Goal: Task Accomplishment & Management: Use online tool/utility

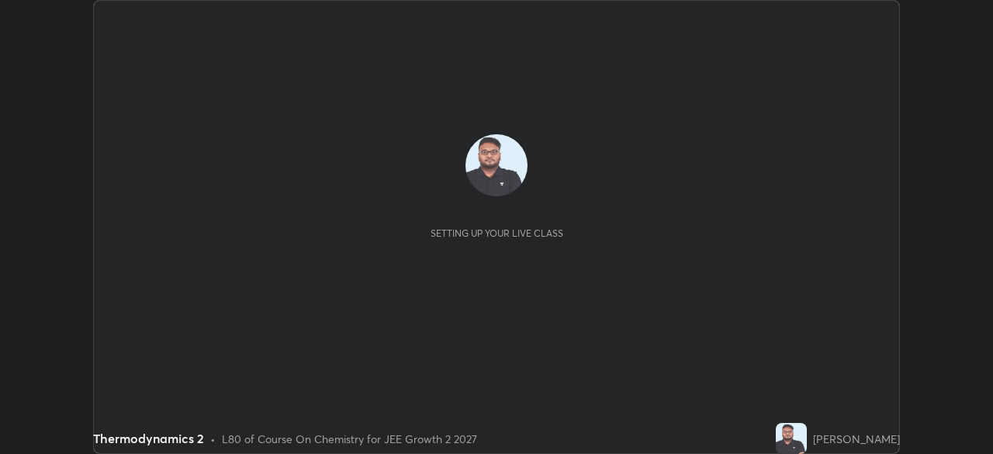
scroll to position [454, 992]
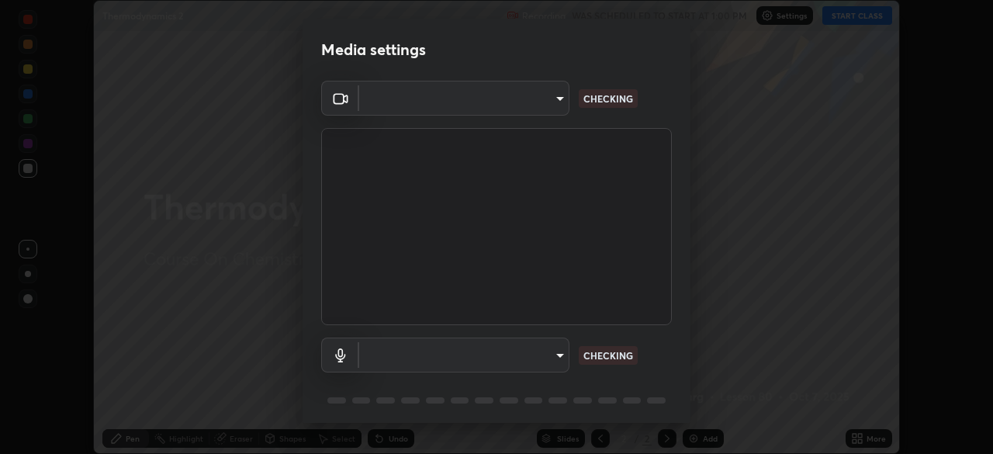
type input "7da4a789ca5c3b289f91b878aebf3769d603dce1d3acf67b661988e88742cb6b"
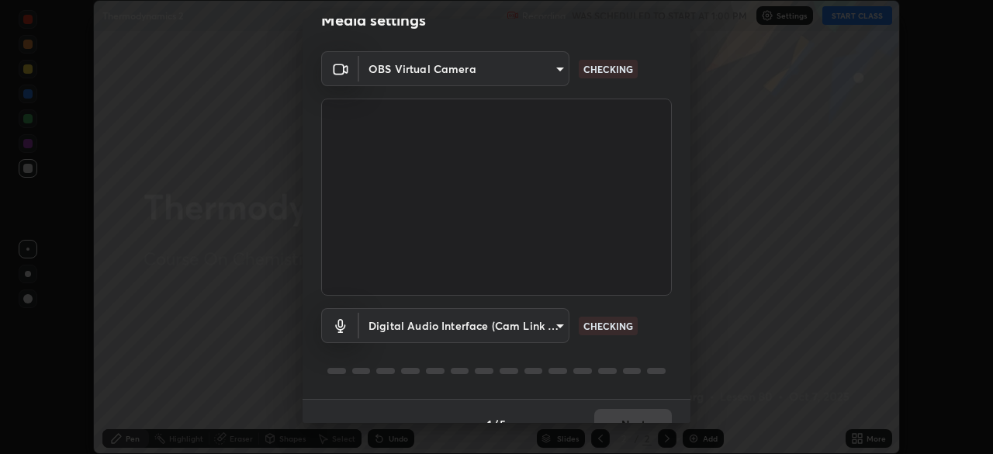
scroll to position [55, 0]
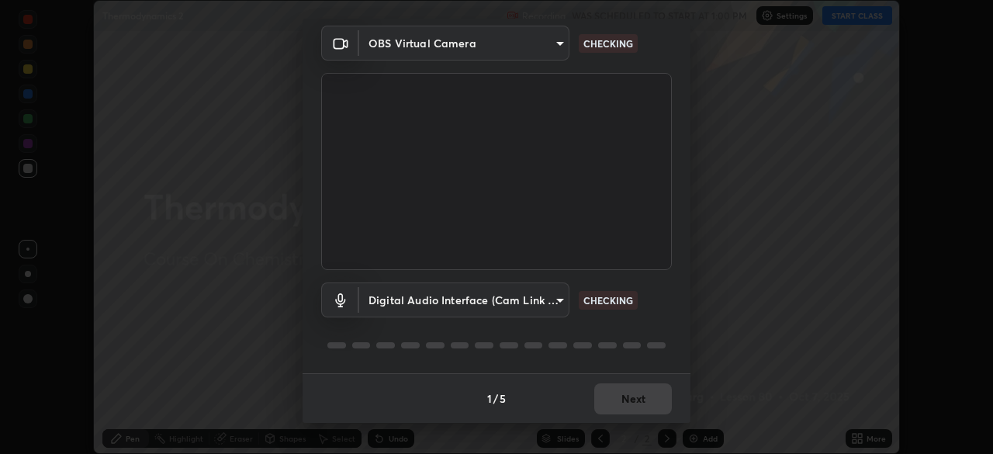
click at [486, 309] on body "Erase all Thermodynamics 2 Recording WAS SCHEDULED TO START AT 1:00 PM Settings…" at bounding box center [496, 227] width 993 height 454
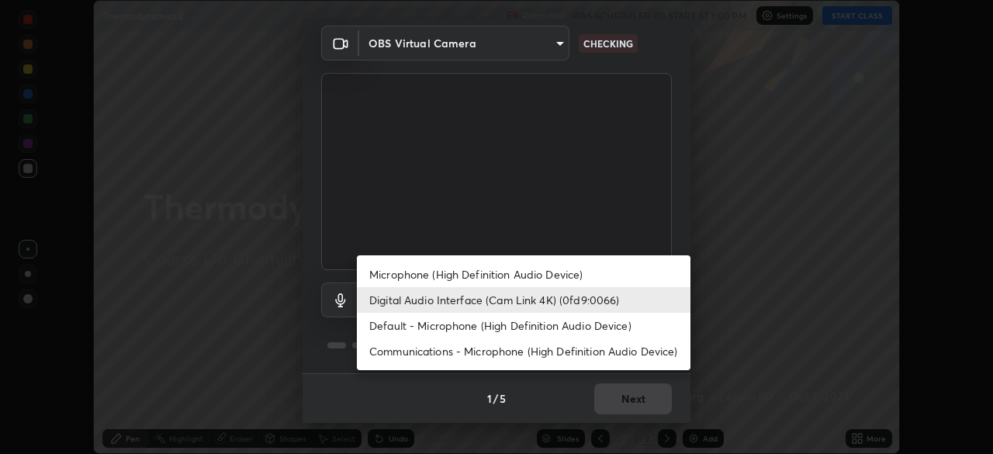
click at [493, 306] on li "Digital Audio Interface (Cam Link 4K) (0fd9:0066)" at bounding box center [524, 300] width 334 height 26
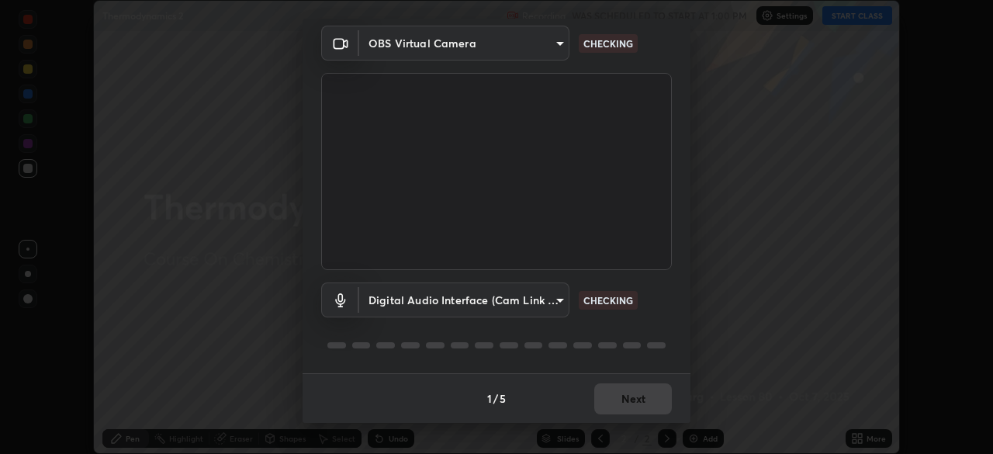
click at [486, 299] on body "Erase all Thermodynamics 2 Recording WAS SCHEDULED TO START AT 1:00 PM Settings…" at bounding box center [496, 227] width 993 height 454
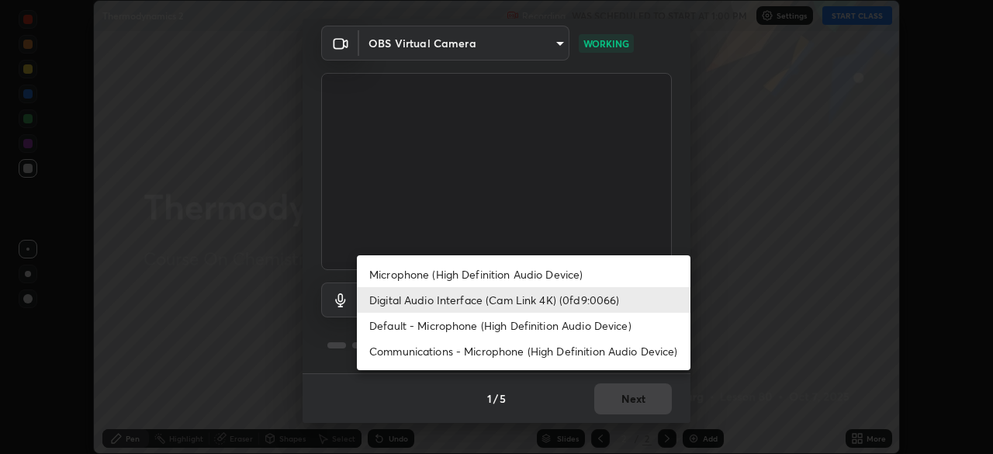
click at [475, 278] on li "Microphone (High Definition Audio Device)" at bounding box center [524, 274] width 334 height 26
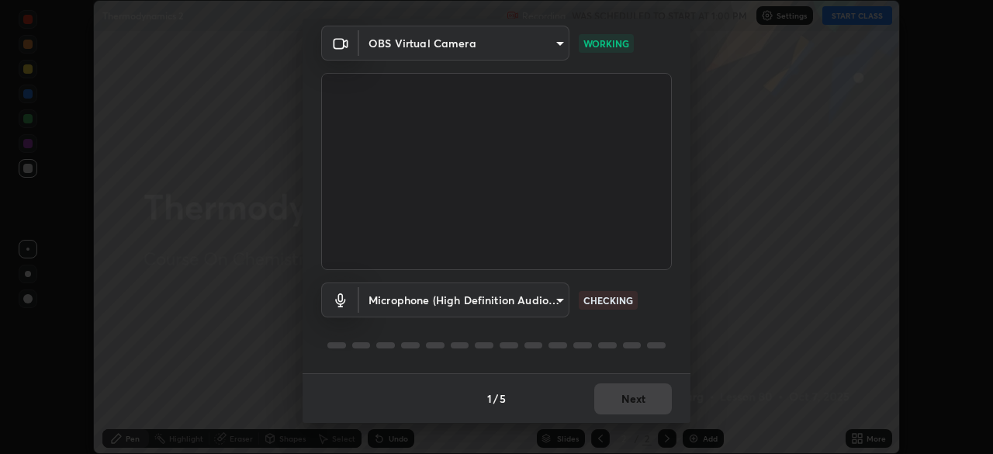
click at [489, 296] on body "Erase all Thermodynamics 2 Recording WAS SCHEDULED TO START AT 1:00 PM Settings…" at bounding box center [496, 227] width 993 height 454
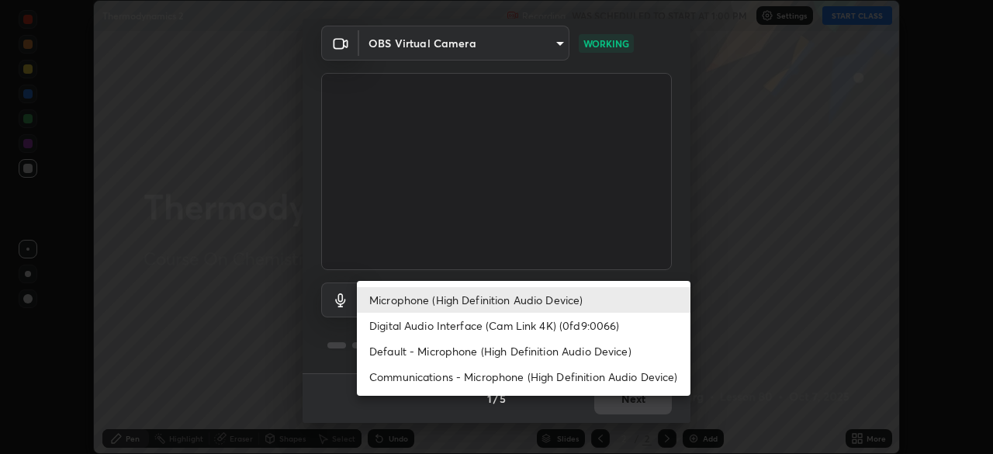
click at [481, 328] on li "Digital Audio Interface (Cam Link 4K) (0fd9:0066)" at bounding box center [524, 326] width 334 height 26
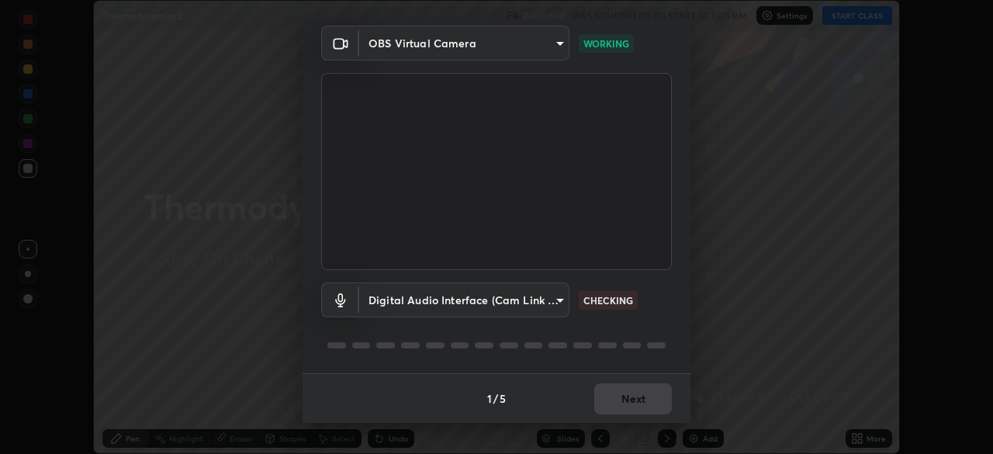
type input "f06f4949873e44ad7b979a91ac01acc3bcfacb48c8e24a8d9cfffa01efa002b7"
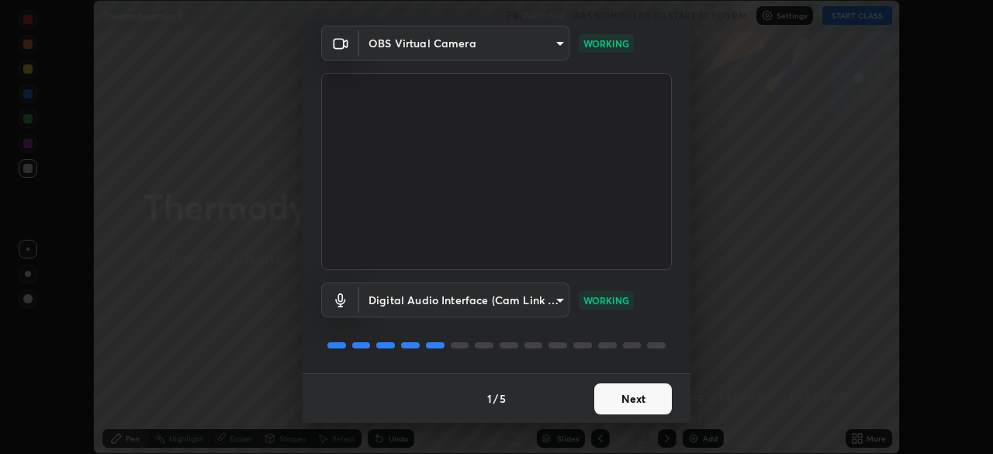
click at [621, 400] on button "Next" at bounding box center [633, 398] width 78 height 31
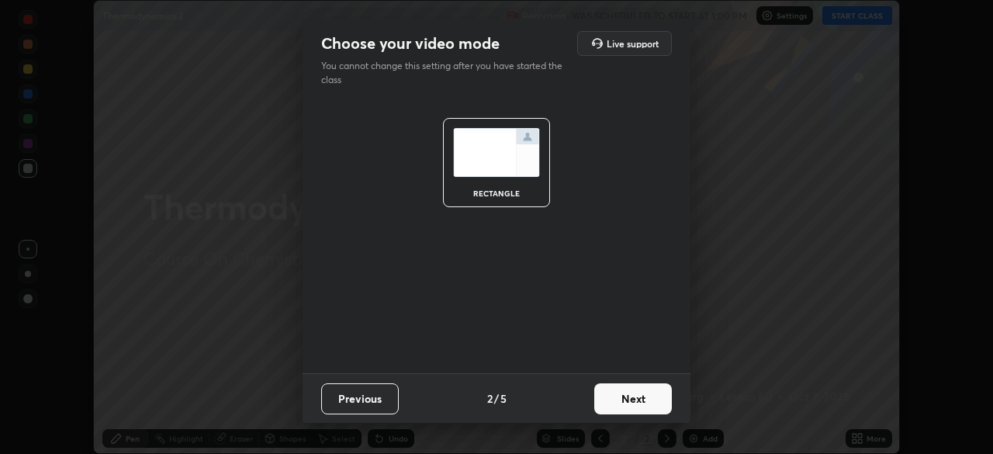
scroll to position [0, 0]
click at [641, 395] on button "Next" at bounding box center [633, 398] width 78 height 31
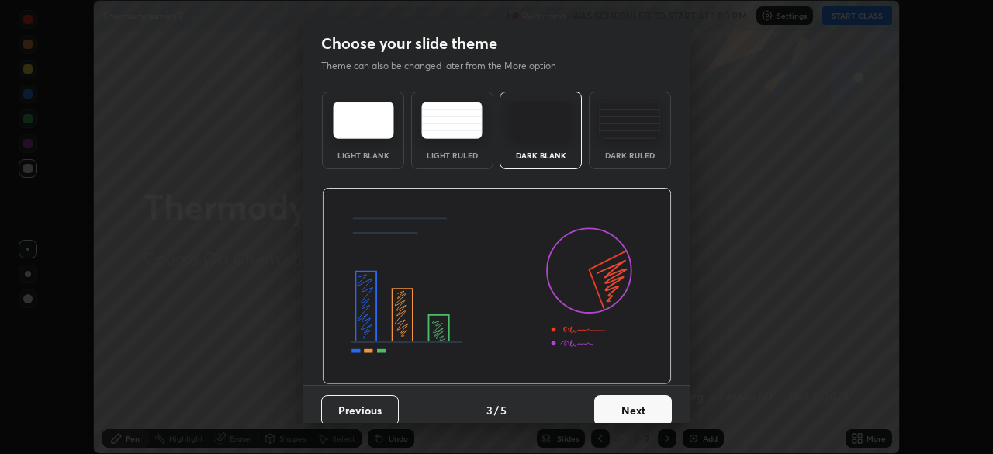
click at [651, 402] on button "Next" at bounding box center [633, 410] width 78 height 31
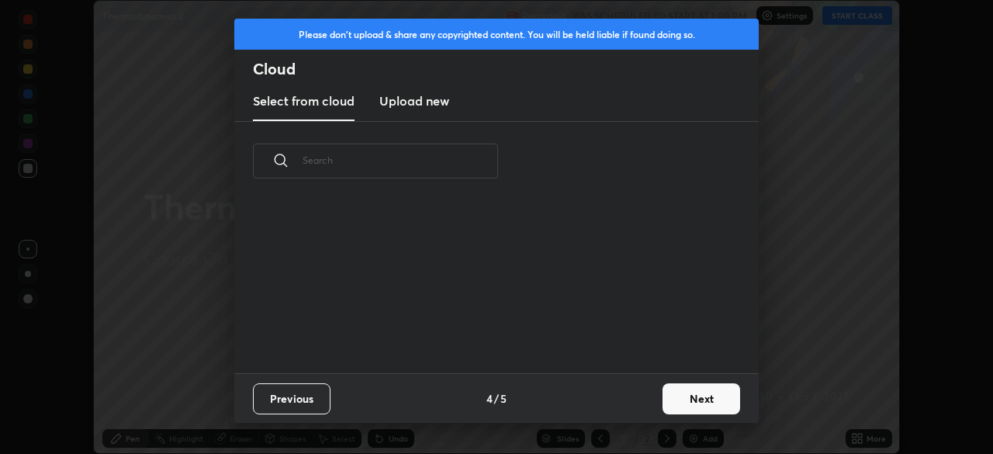
click at [679, 396] on button "Next" at bounding box center [701, 398] width 78 height 31
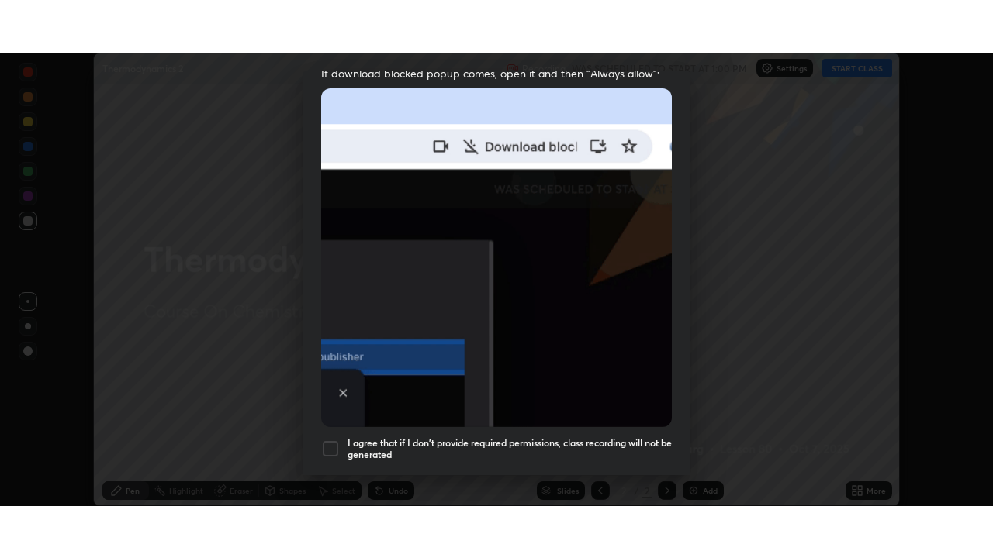
scroll to position [372, 0]
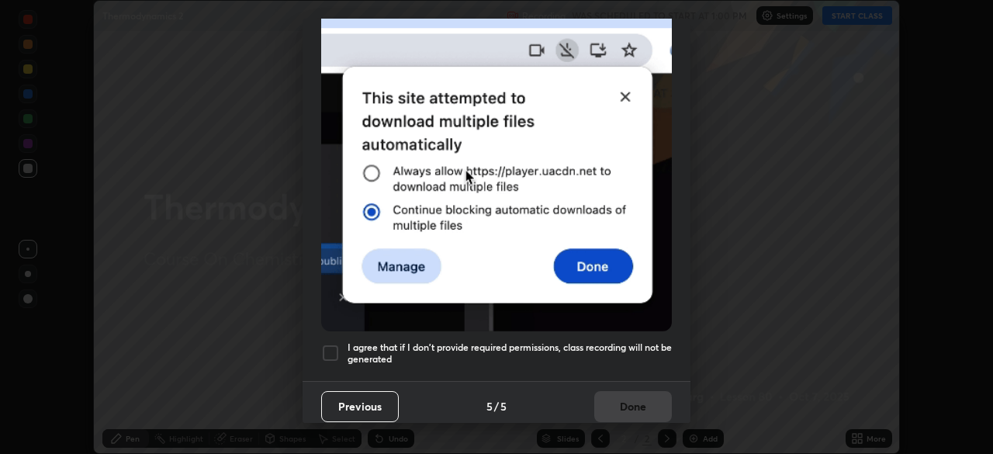
click at [330, 347] on div at bounding box center [330, 353] width 19 height 19
click at [630, 396] on button "Done" at bounding box center [633, 406] width 78 height 31
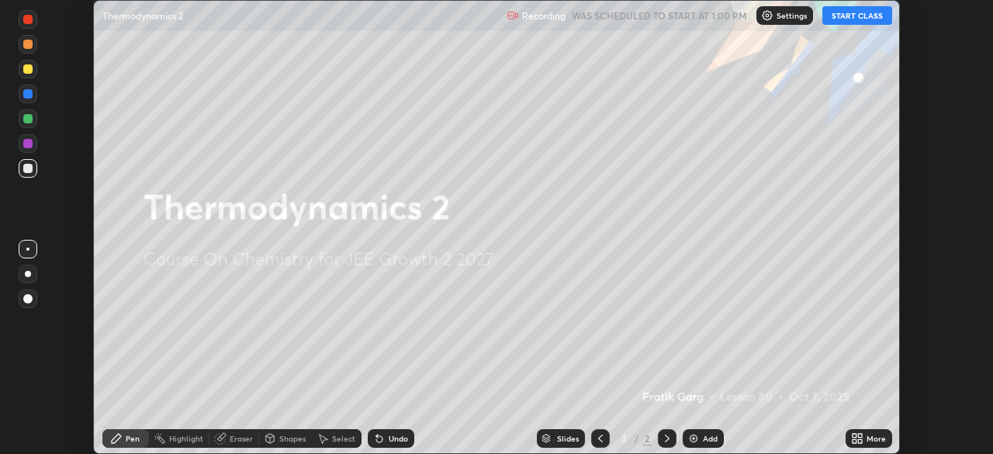
click at [855, 437] on icon at bounding box center [854, 436] width 4 height 4
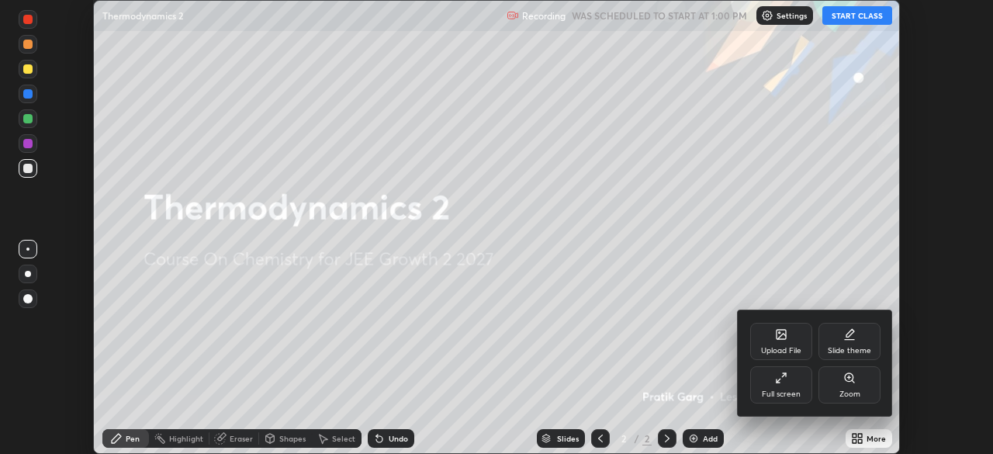
click at [841, 18] on div at bounding box center [496, 227] width 993 height 454
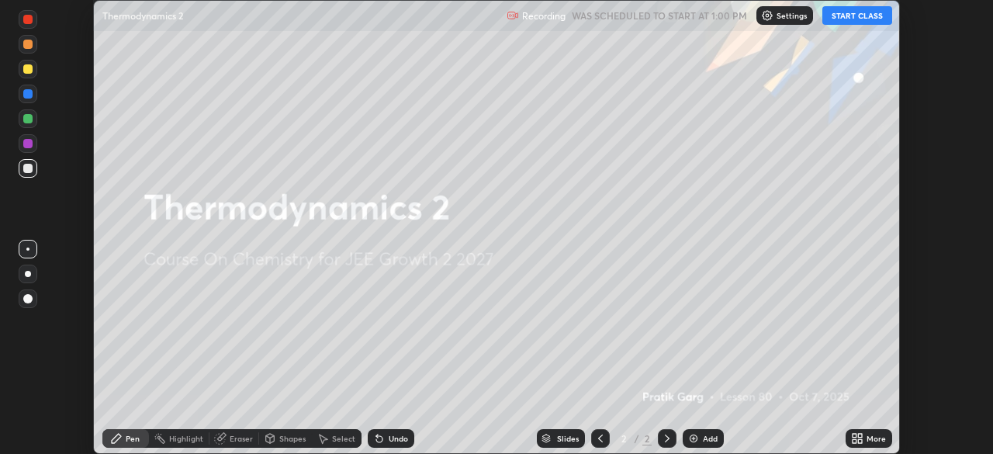
click at [843, 15] on button "START CLASS" at bounding box center [857, 15] width 70 height 19
click at [853, 436] on icon at bounding box center [854, 436] width 4 height 4
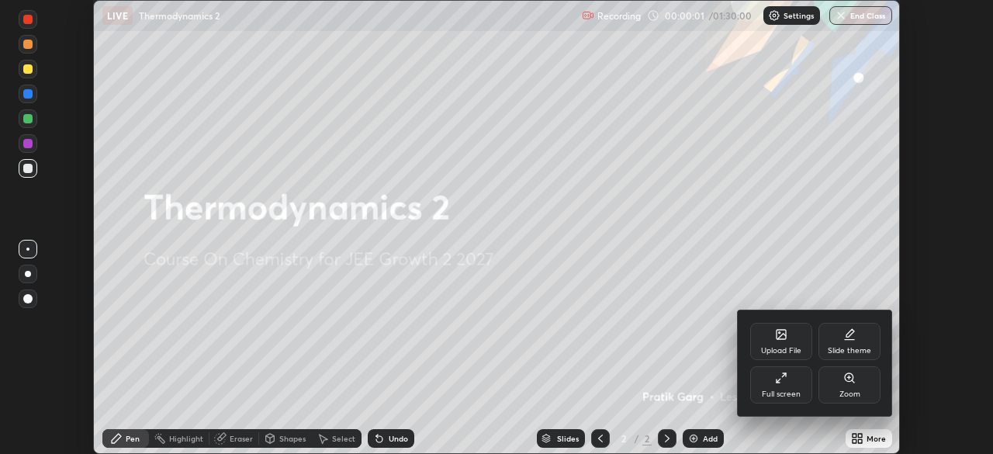
click at [790, 382] on div "Full screen" at bounding box center [781, 384] width 62 height 37
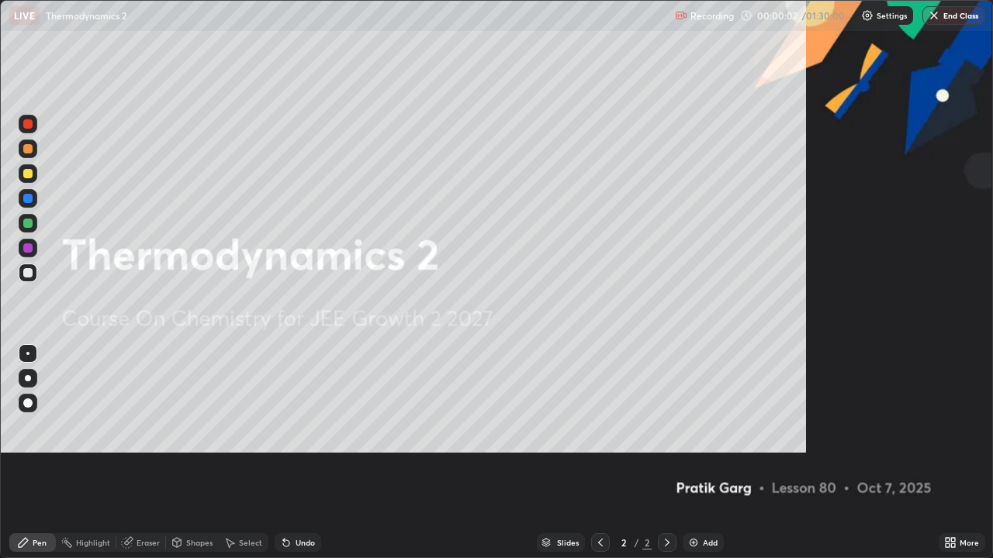
scroll to position [558, 993]
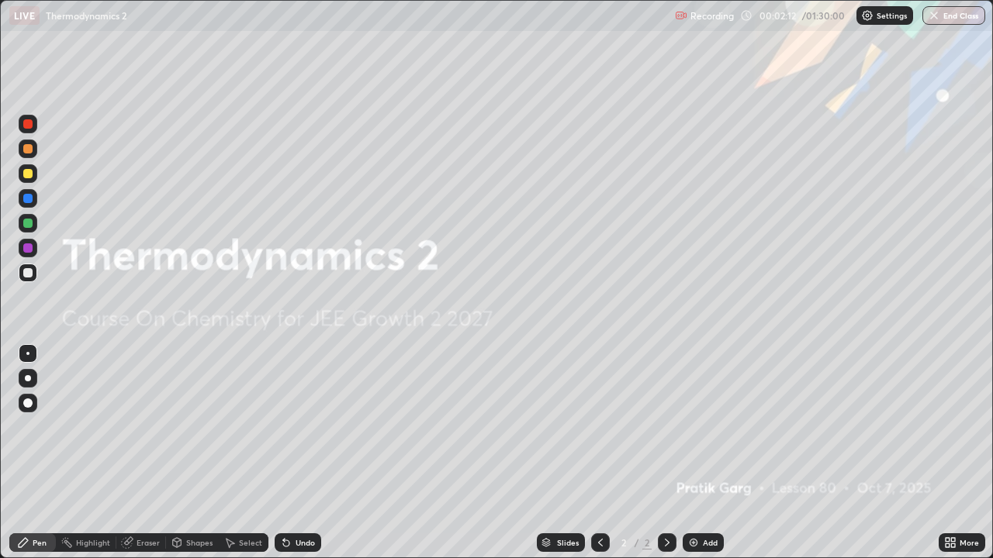
click at [699, 453] on div "Add" at bounding box center [703, 543] width 41 height 19
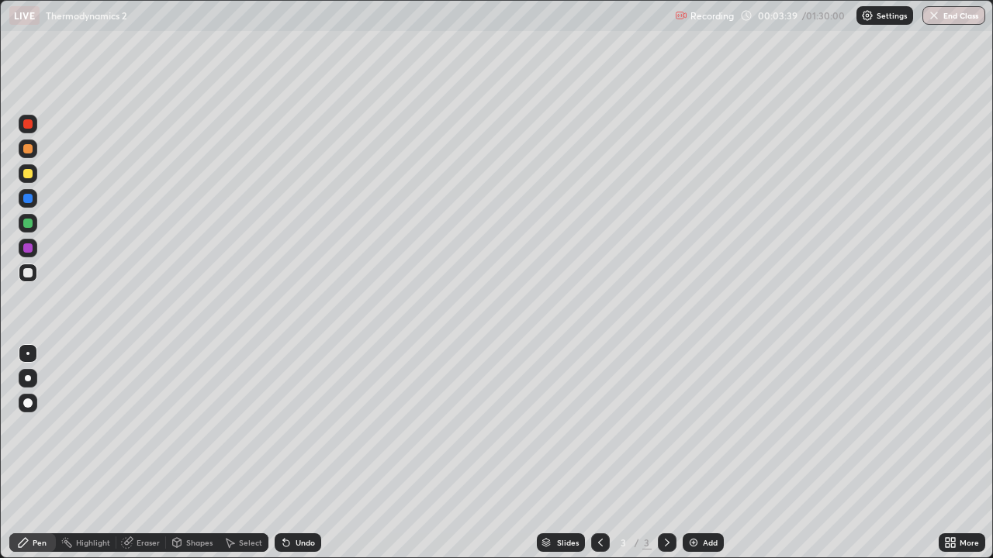
click at [33, 453] on div "Pen" at bounding box center [32, 543] width 47 height 19
click at [26, 220] on div at bounding box center [27, 223] width 9 height 9
click at [24, 175] on div at bounding box center [27, 173] width 9 height 9
click at [29, 143] on div at bounding box center [28, 149] width 19 height 19
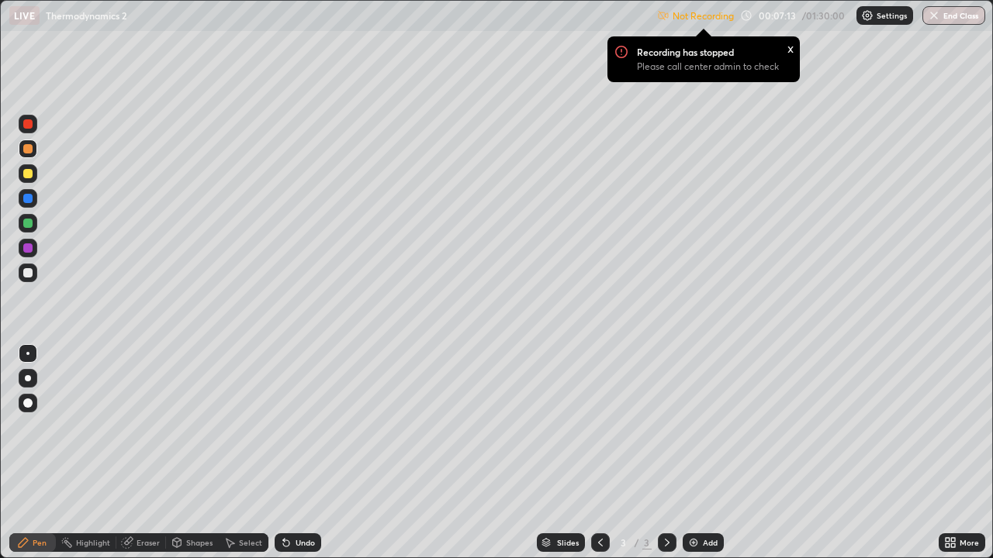
click at [883, 18] on p "Settings" at bounding box center [891, 16] width 30 height 8
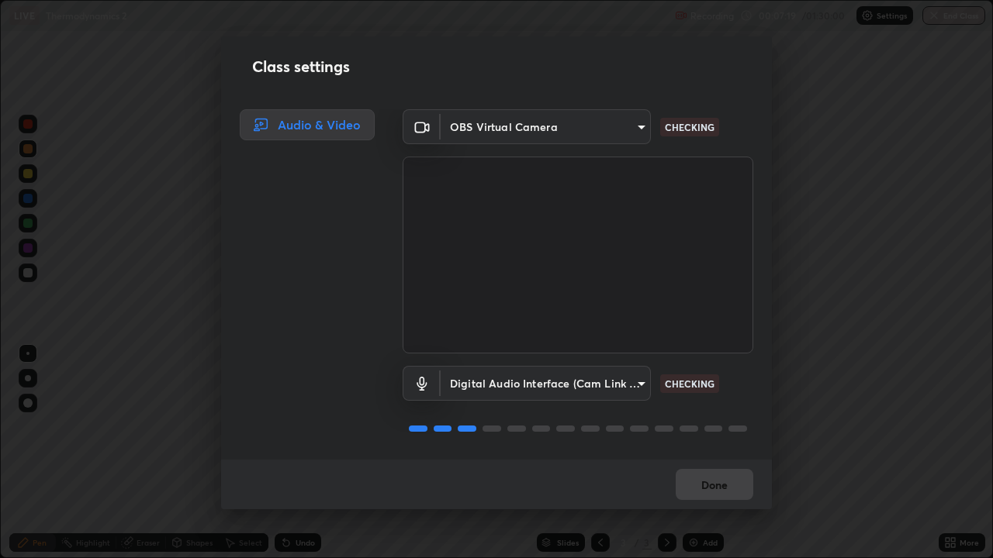
scroll to position [2, 0]
click at [699, 453] on button "Done" at bounding box center [715, 484] width 78 height 31
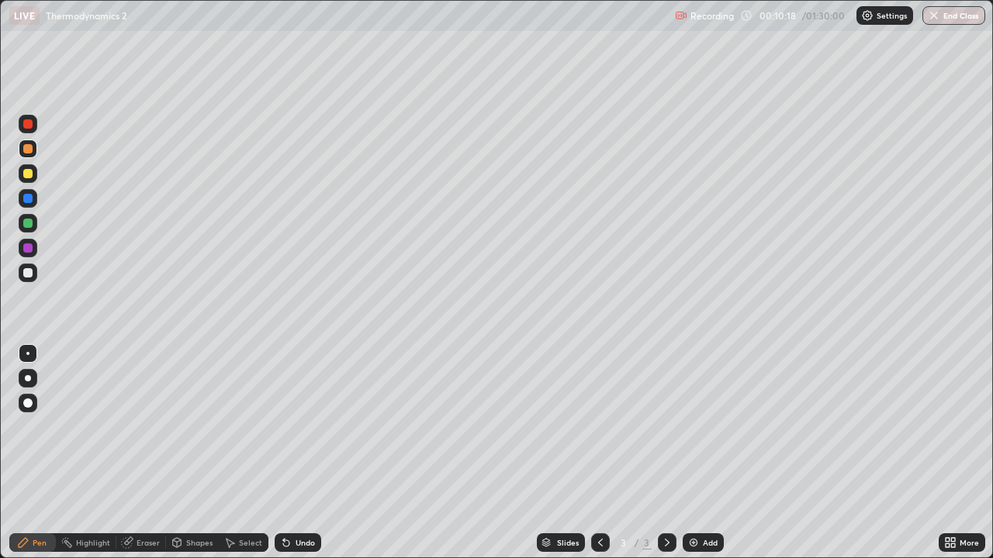
click at [24, 241] on div at bounding box center [28, 248] width 19 height 19
click at [26, 174] on div at bounding box center [27, 173] width 9 height 9
click at [703, 453] on div "Add" at bounding box center [703, 543] width 41 height 19
click at [202, 453] on div "Shapes" at bounding box center [192, 543] width 53 height 19
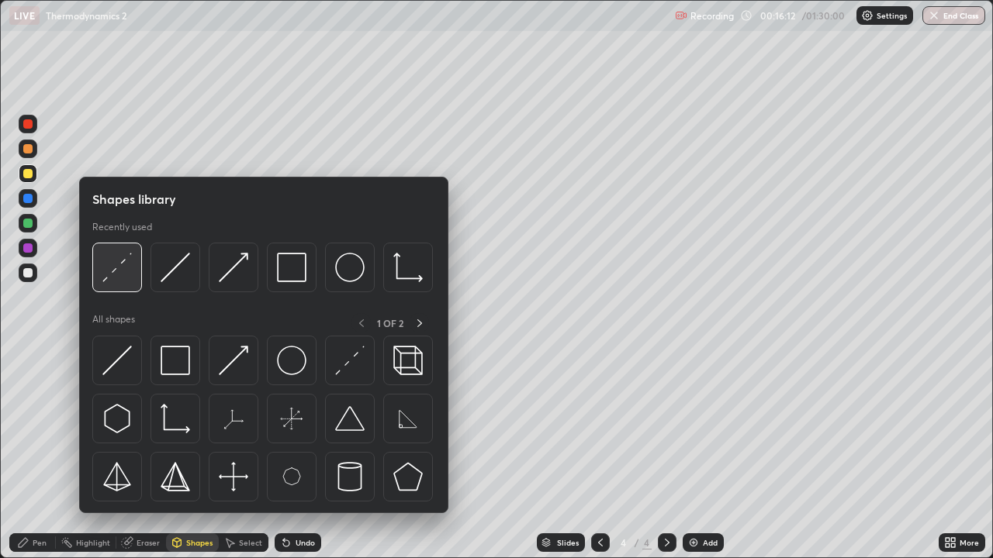
click at [120, 268] on img at bounding box center [116, 267] width 29 height 29
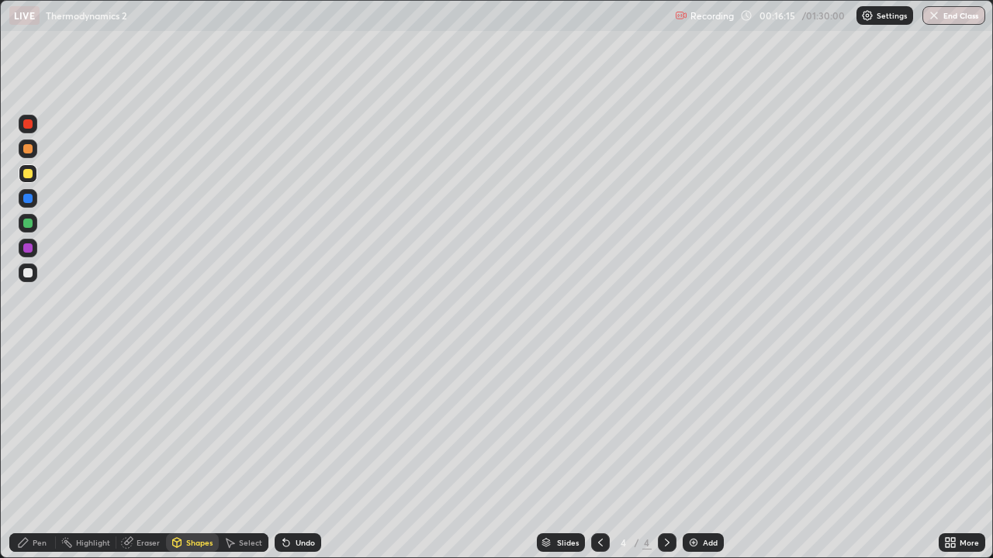
click at [33, 453] on div "Pen" at bounding box center [40, 543] width 14 height 8
click at [711, 453] on div "Add" at bounding box center [710, 543] width 15 height 8
click at [29, 150] on div at bounding box center [27, 148] width 9 height 9
click at [28, 174] on div at bounding box center [27, 173] width 9 height 9
click at [313, 453] on div "Undo" at bounding box center [298, 543] width 47 height 19
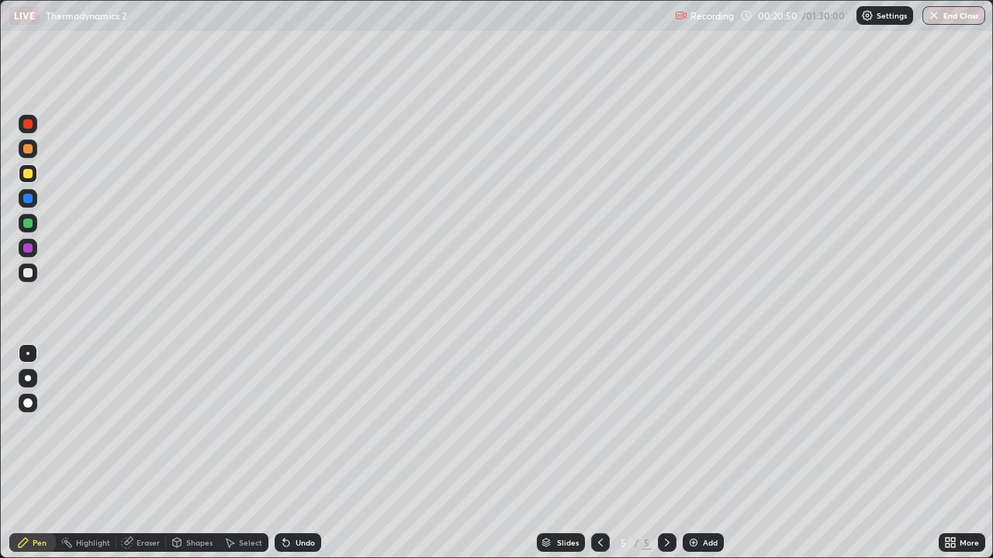
click at [306, 453] on div "Undo" at bounding box center [298, 543] width 47 height 19
click at [161, 453] on div "Eraser" at bounding box center [141, 543] width 50 height 19
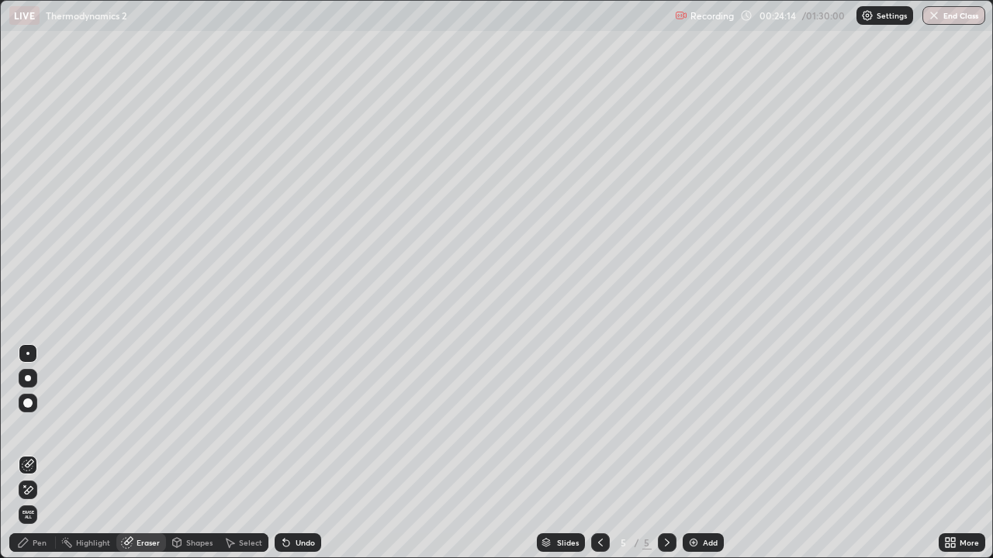
click at [37, 453] on div "Pen" at bounding box center [32, 543] width 47 height 19
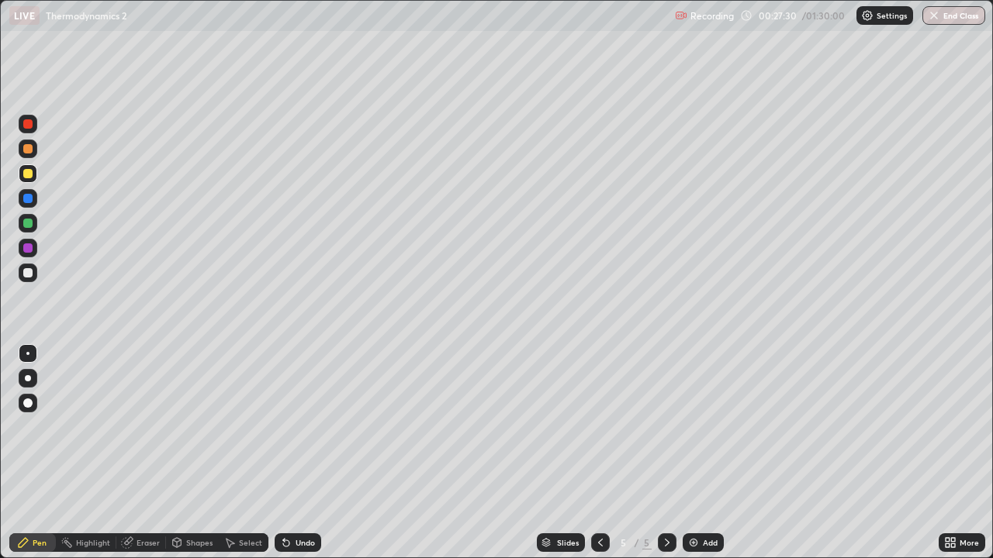
click at [704, 453] on div "Add" at bounding box center [703, 543] width 41 height 19
click at [33, 450] on div at bounding box center [28, 434] width 25 height 186
click at [28, 274] on div at bounding box center [27, 272] width 9 height 9
click at [192, 453] on div "Shapes" at bounding box center [199, 543] width 26 height 8
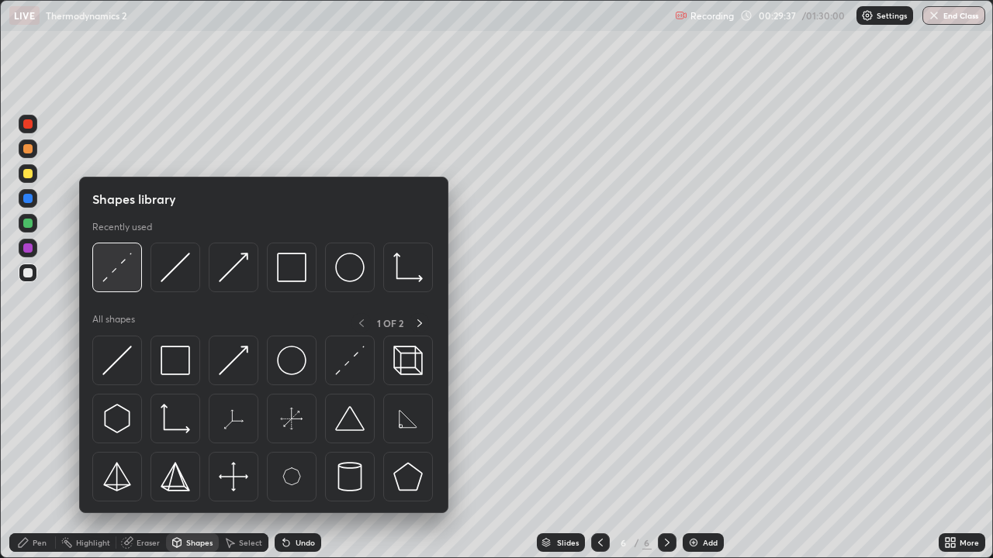
click at [110, 274] on img at bounding box center [116, 267] width 29 height 29
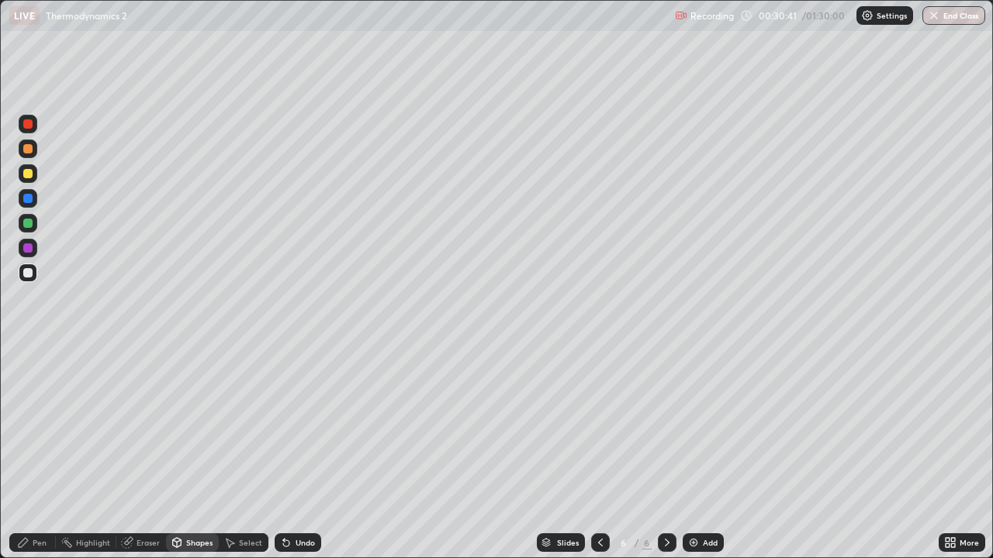
click at [292, 453] on div "Undo" at bounding box center [298, 543] width 47 height 19
click at [290, 453] on div "Undo" at bounding box center [298, 543] width 47 height 19
click at [38, 453] on div "Pen" at bounding box center [40, 543] width 14 height 8
click at [204, 453] on div "Shapes" at bounding box center [192, 543] width 53 height 19
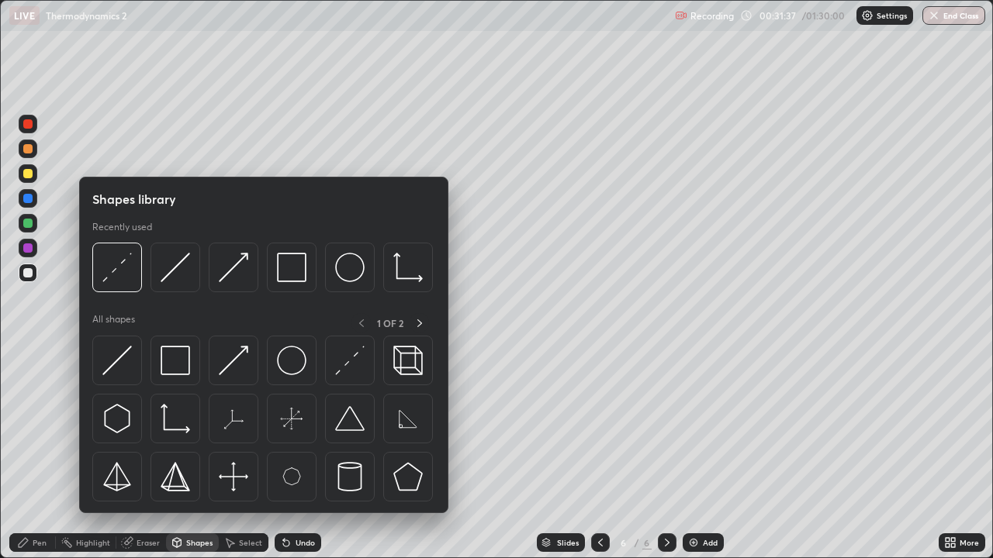
click at [149, 453] on div "Eraser" at bounding box center [148, 543] width 23 height 8
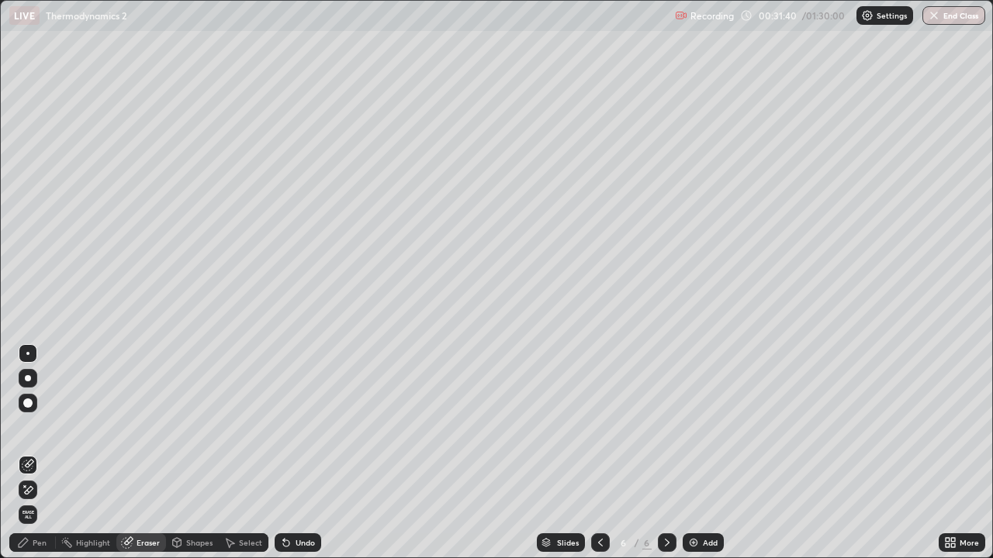
click at [38, 453] on div "Pen" at bounding box center [32, 543] width 47 height 19
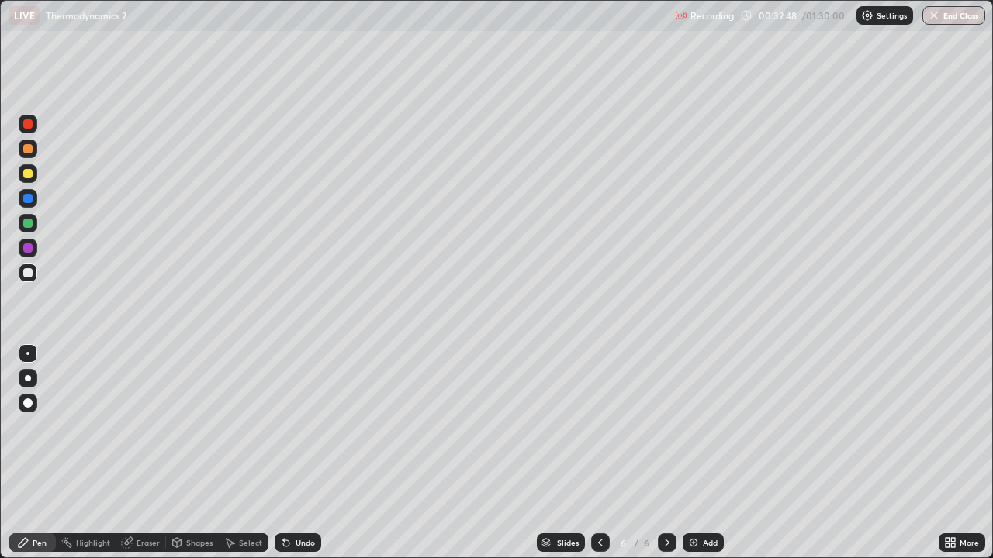
click at [40, 453] on div "Pen" at bounding box center [32, 543] width 47 height 19
click at [252, 453] on div "Select" at bounding box center [250, 543] width 23 height 8
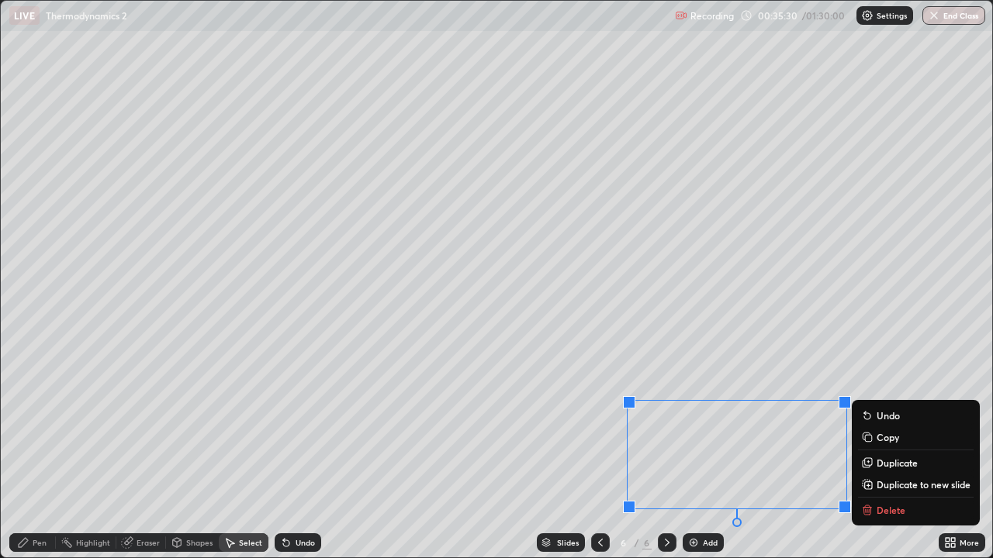
click at [900, 453] on p "Duplicate to new slide" at bounding box center [923, 485] width 94 height 12
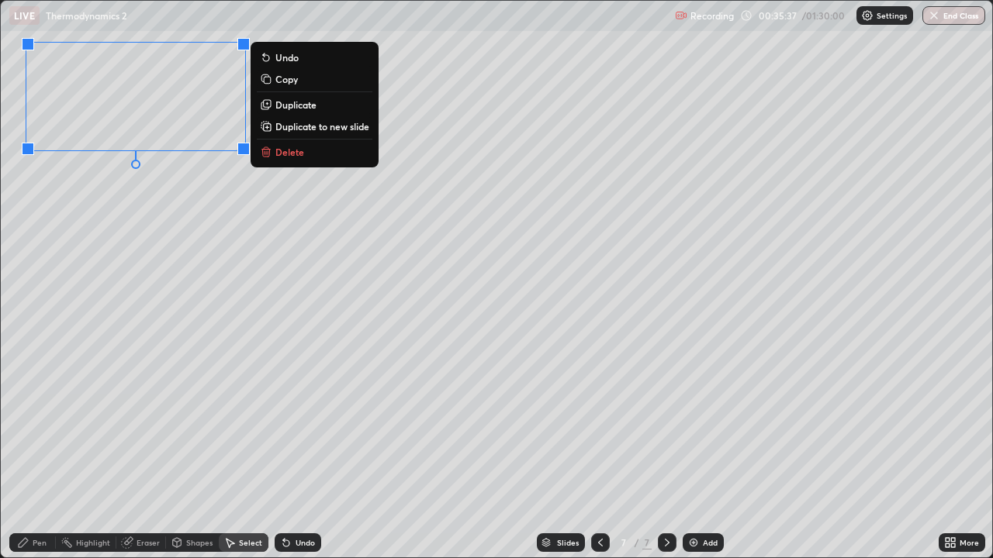
click at [198, 453] on div "Shapes" at bounding box center [199, 543] width 26 height 8
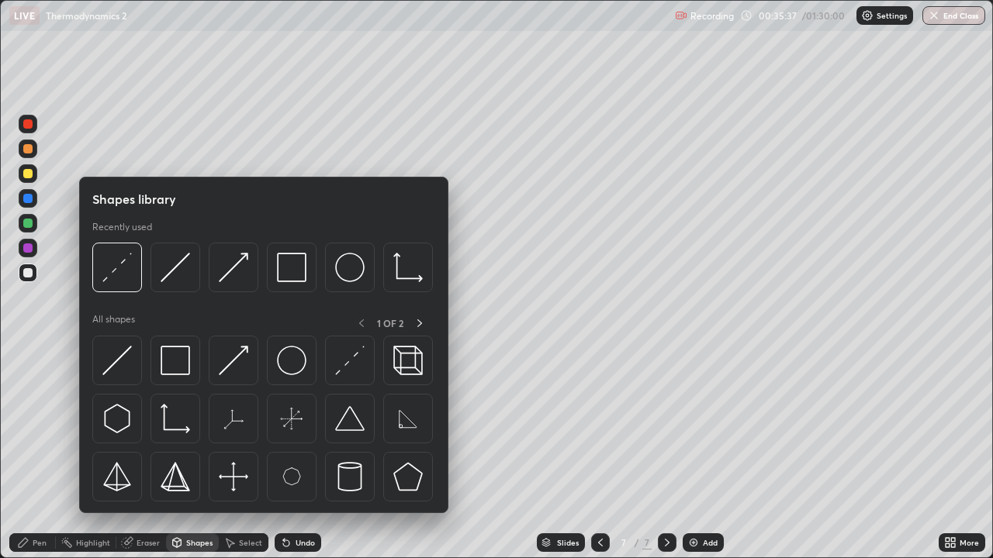
click at [137, 453] on div "Eraser" at bounding box center [148, 543] width 23 height 8
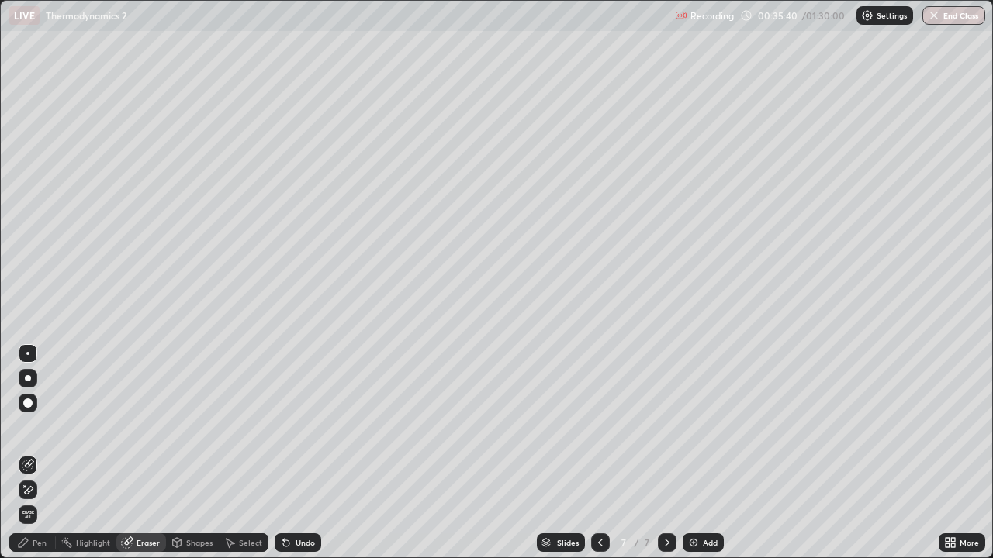
click at [20, 453] on icon at bounding box center [23, 543] width 12 height 12
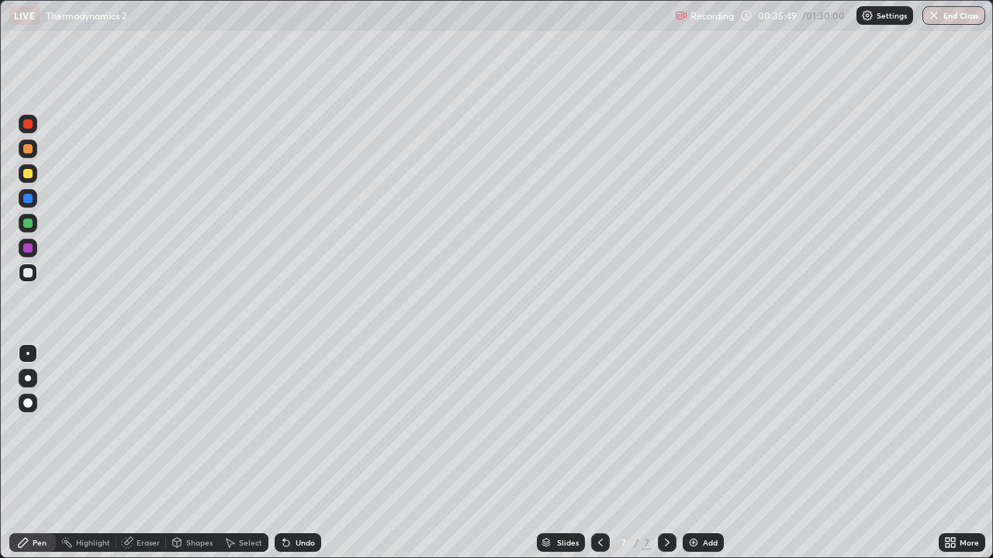
click at [303, 453] on div "Undo" at bounding box center [298, 543] width 47 height 19
click at [305, 453] on div "Undo" at bounding box center [305, 543] width 19 height 8
click at [594, 453] on icon at bounding box center [600, 543] width 12 height 12
click at [597, 453] on div at bounding box center [600, 542] width 19 height 31
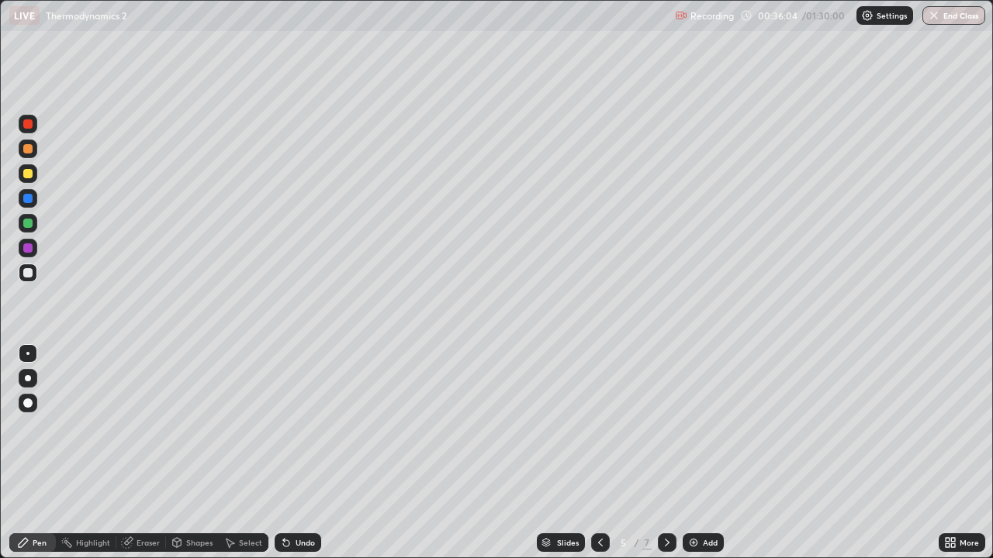
click at [599, 453] on icon at bounding box center [600, 543] width 12 height 12
click at [666, 453] on icon at bounding box center [667, 543] width 12 height 12
click at [667, 453] on div at bounding box center [667, 543] width 19 height 19
click at [666, 453] on icon at bounding box center [667, 543] width 12 height 12
click at [195, 453] on div "Shapes" at bounding box center [192, 543] width 53 height 19
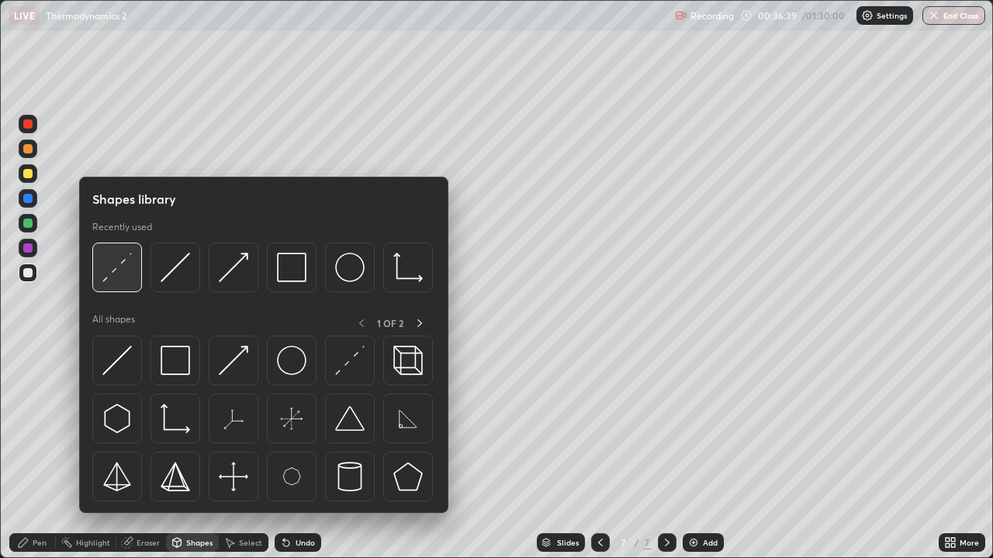
click at [112, 263] on img at bounding box center [116, 267] width 29 height 29
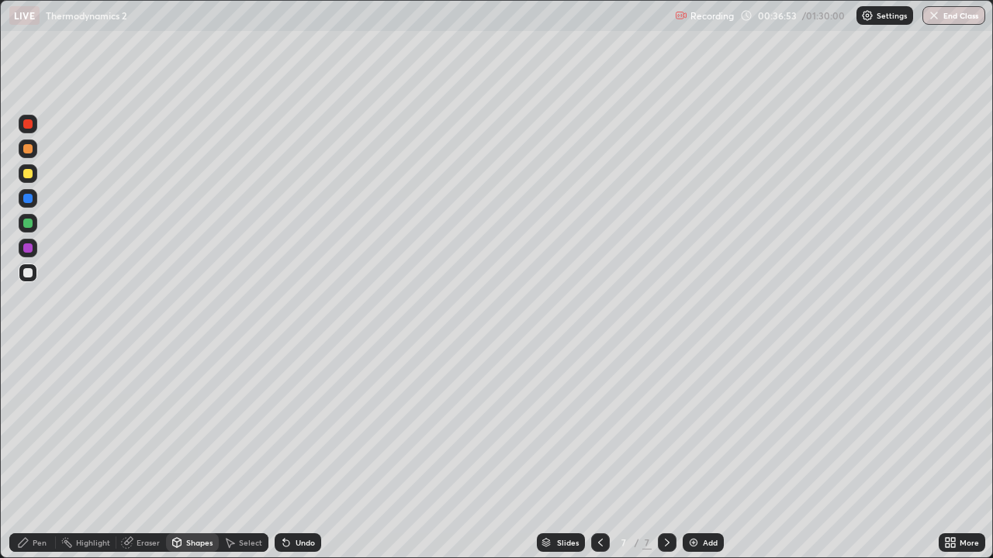
click at [41, 453] on div "Pen" at bounding box center [32, 543] width 47 height 19
click at [710, 453] on div "Add" at bounding box center [703, 543] width 41 height 19
click at [29, 175] on div at bounding box center [27, 173] width 9 height 9
click at [287, 453] on icon at bounding box center [286, 543] width 12 height 12
click at [296, 453] on div "Undo" at bounding box center [305, 543] width 19 height 8
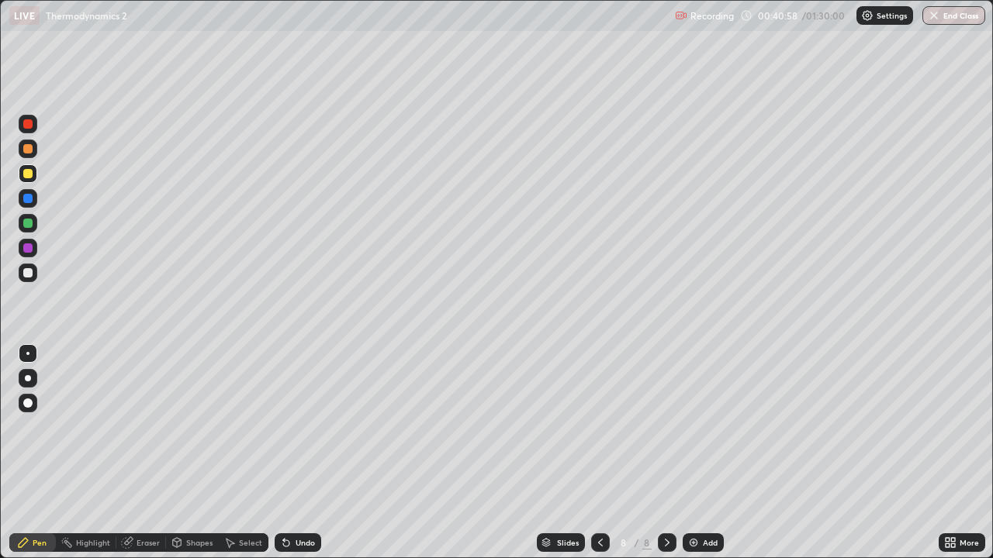
click at [296, 453] on div "Undo" at bounding box center [305, 543] width 19 height 8
click at [296, 453] on div "Undo" at bounding box center [298, 543] width 47 height 19
click at [296, 453] on div "Undo" at bounding box center [305, 543] width 19 height 8
click at [184, 453] on div "Shapes" at bounding box center [192, 543] width 53 height 19
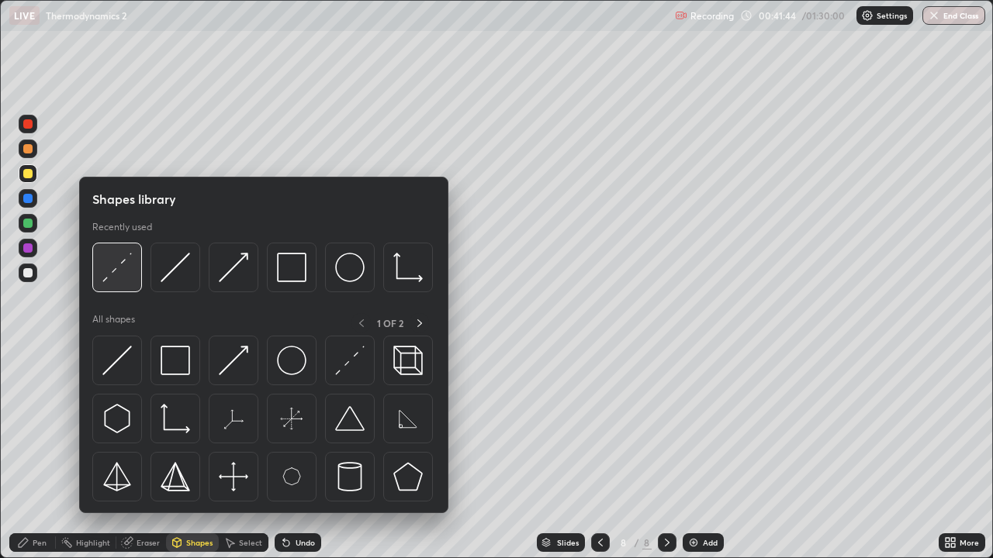
click at [112, 276] on img at bounding box center [116, 267] width 29 height 29
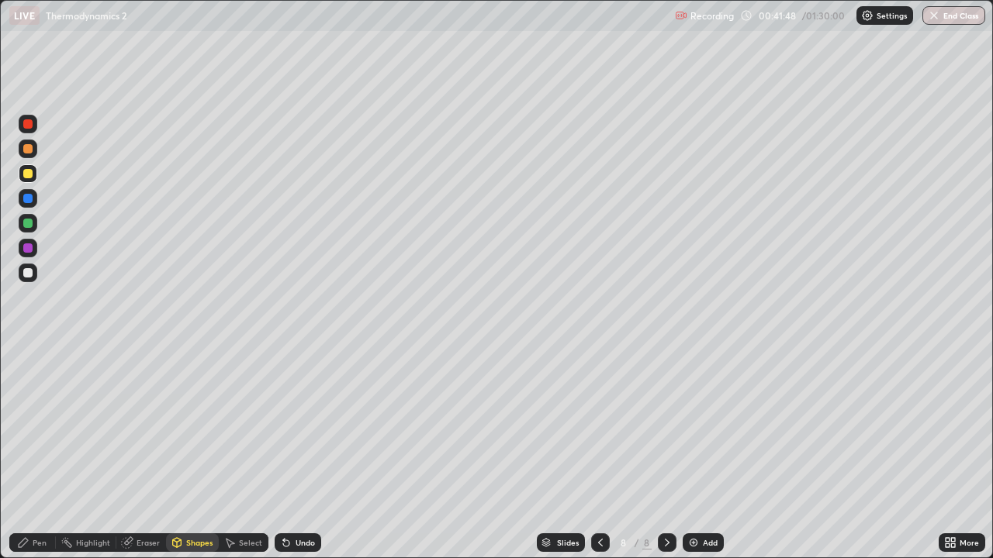
click at [33, 453] on div "Pen" at bounding box center [32, 543] width 47 height 19
click at [32, 225] on div at bounding box center [27, 223] width 9 height 9
click at [599, 453] on icon at bounding box center [600, 543] width 12 height 12
click at [598, 453] on icon at bounding box center [600, 543] width 5 height 8
click at [665, 453] on icon at bounding box center [667, 543] width 12 height 12
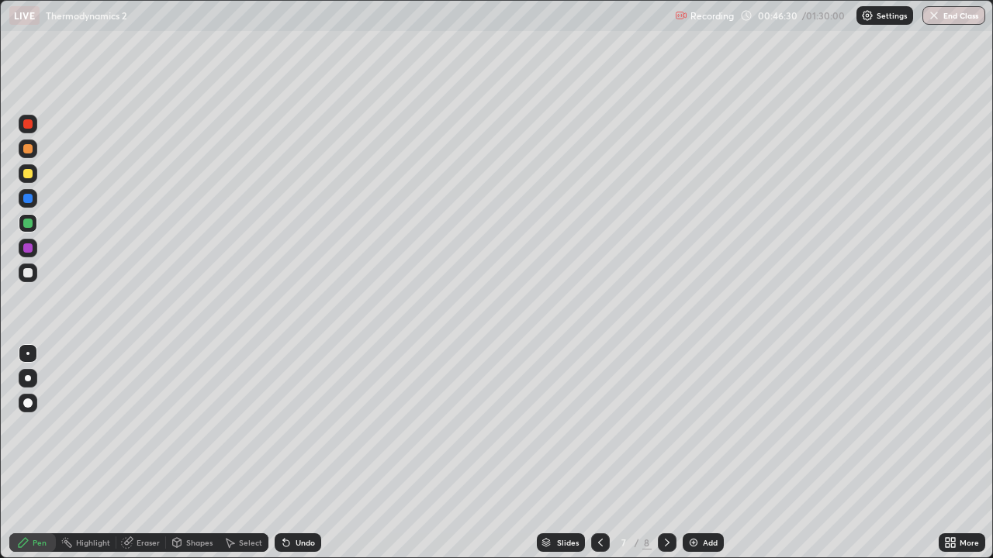
click at [674, 453] on div at bounding box center [667, 543] width 19 height 19
click at [693, 453] on img at bounding box center [693, 543] width 12 height 12
click at [26, 171] on div at bounding box center [27, 173] width 9 height 9
click at [308, 453] on div "Undo" at bounding box center [305, 543] width 19 height 8
click at [284, 453] on icon at bounding box center [286, 544] width 6 height 6
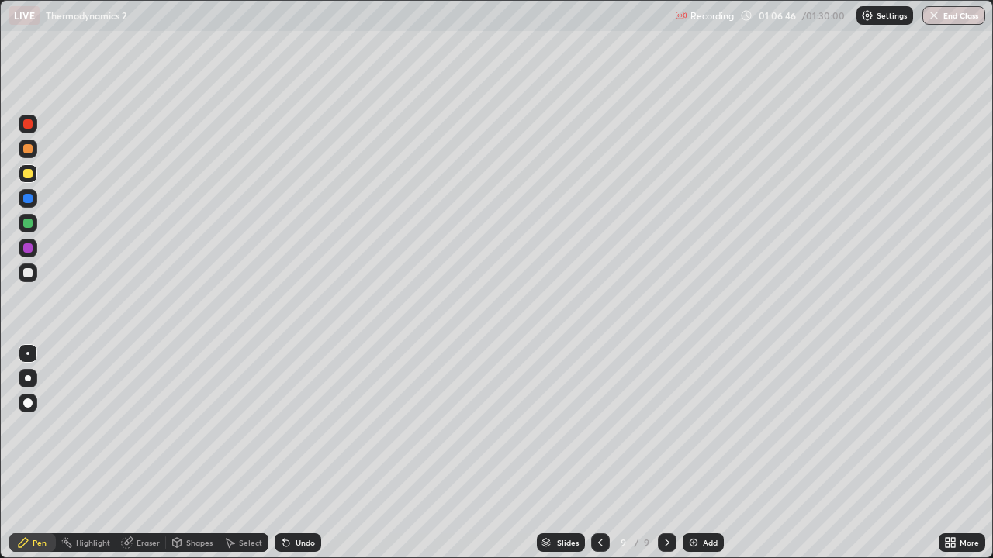
click at [299, 453] on div "Undo" at bounding box center [298, 543] width 47 height 19
click at [299, 453] on div "Undo" at bounding box center [305, 543] width 19 height 8
click at [712, 453] on div "Add" at bounding box center [703, 543] width 41 height 19
click at [30, 223] on div at bounding box center [27, 223] width 9 height 9
click at [29, 175] on div at bounding box center [27, 173] width 9 height 9
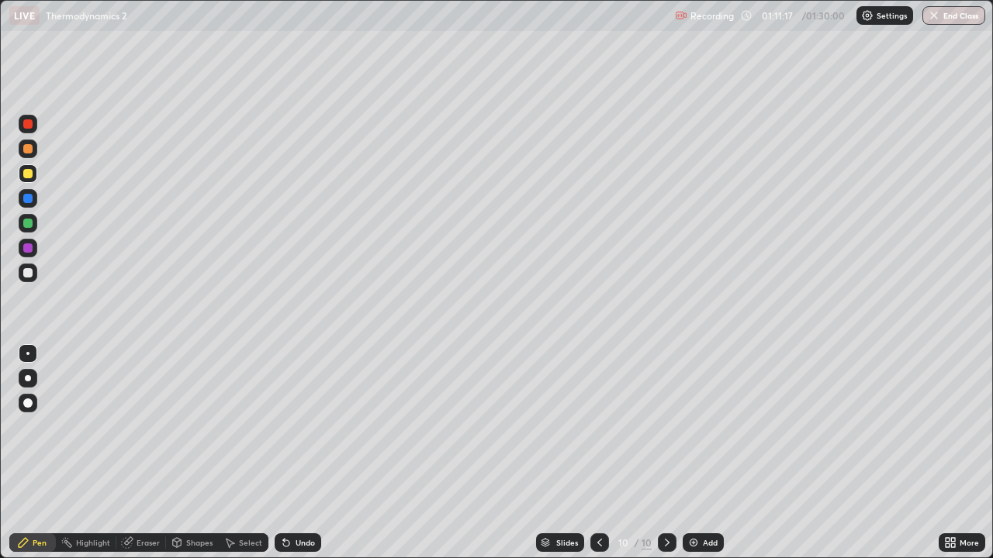
click at [86, 453] on div "Highlight" at bounding box center [86, 542] width 61 height 31
click at [32, 273] on div at bounding box center [27, 272] width 9 height 9
click at [296, 453] on div "Undo" at bounding box center [305, 543] width 19 height 8
click at [39, 453] on div "Pen" at bounding box center [32, 543] width 47 height 19
click at [195, 453] on div "Shapes" at bounding box center [192, 543] width 53 height 19
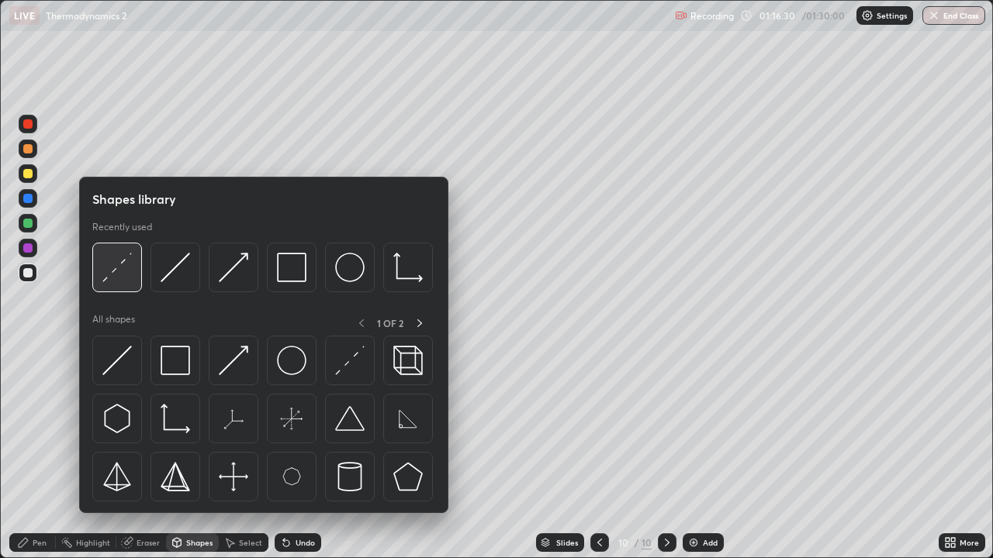
click at [117, 264] on img at bounding box center [116, 267] width 29 height 29
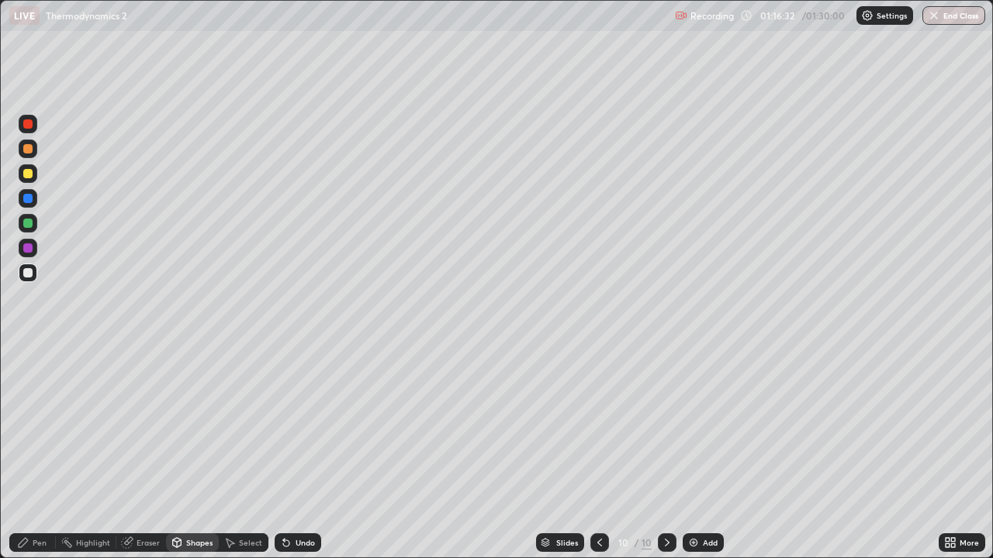
click at [38, 453] on div "Pen" at bounding box center [32, 543] width 47 height 19
click at [157, 453] on div "Eraser" at bounding box center [148, 543] width 23 height 8
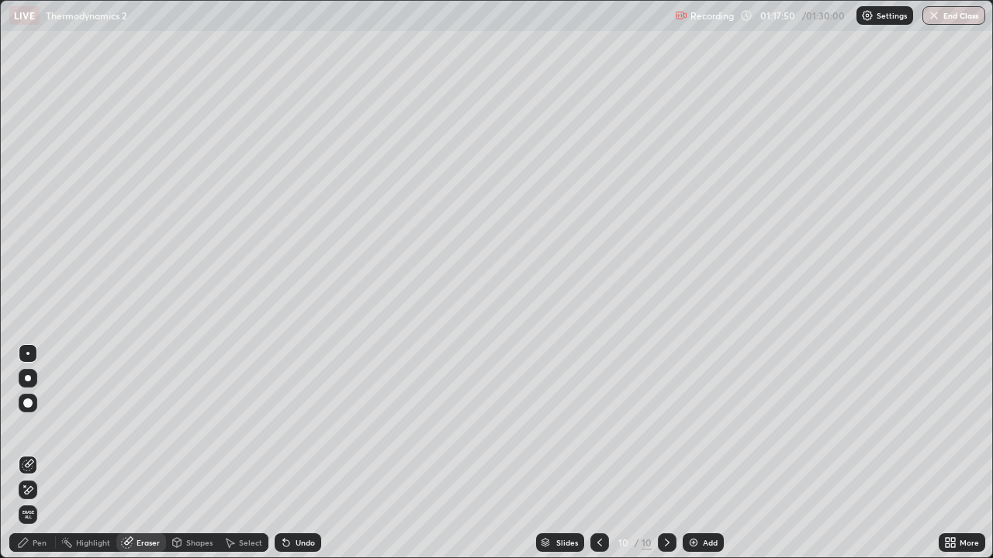
click at [50, 453] on div "Pen" at bounding box center [32, 543] width 47 height 19
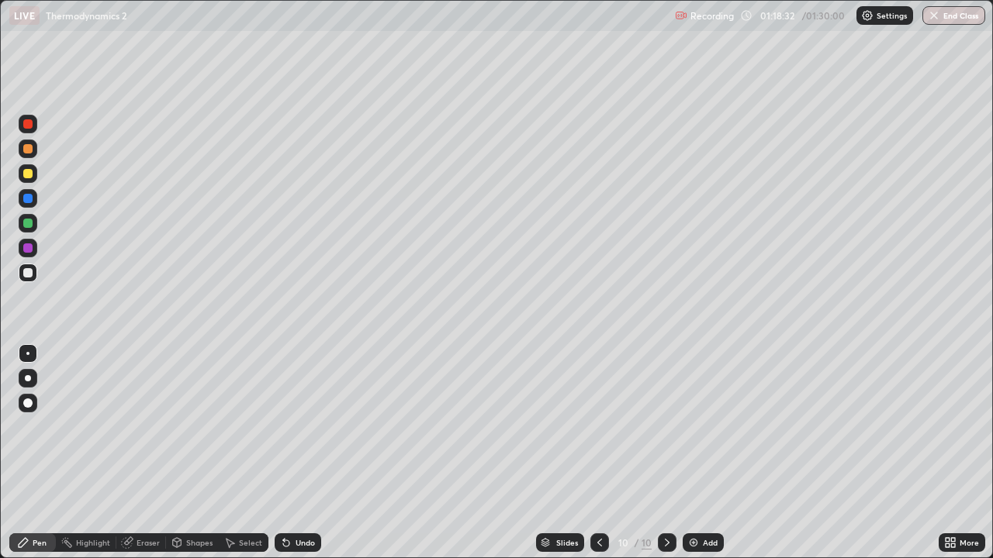
click at [714, 453] on div "Add" at bounding box center [703, 543] width 41 height 19
click at [303, 453] on div "Undo" at bounding box center [305, 543] width 19 height 8
click at [298, 453] on div "Undo" at bounding box center [298, 543] width 47 height 19
click at [299, 453] on div "Undo" at bounding box center [298, 543] width 47 height 19
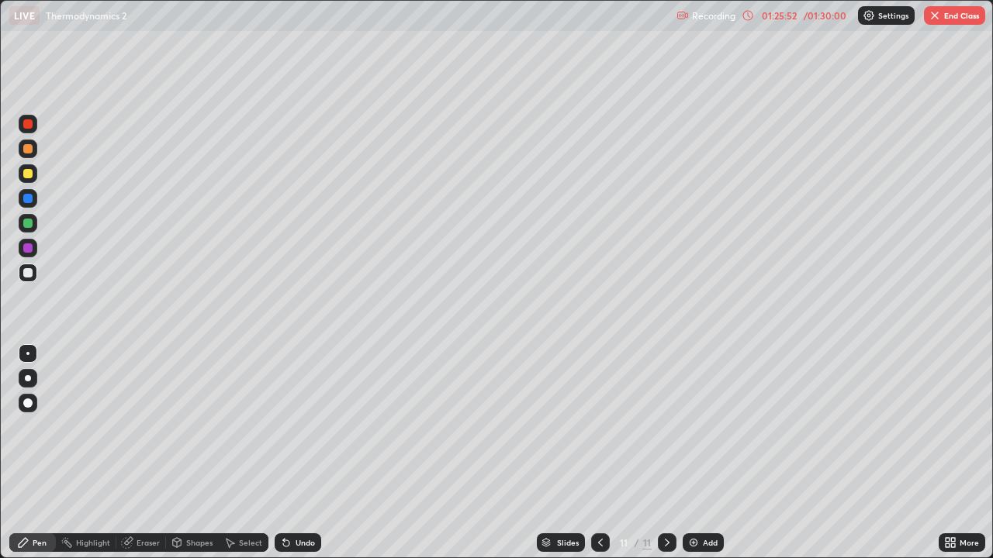
click at [944, 19] on button "End Class" at bounding box center [954, 15] width 61 height 19
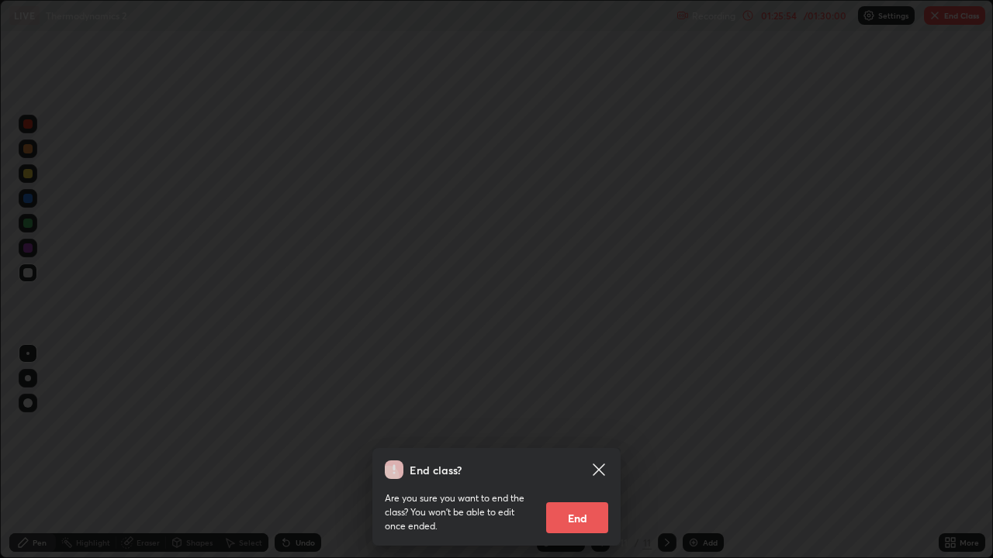
click at [544, 404] on div "End class? Are you sure you want to end the class? You won’t be able to edit on…" at bounding box center [496, 279] width 993 height 558
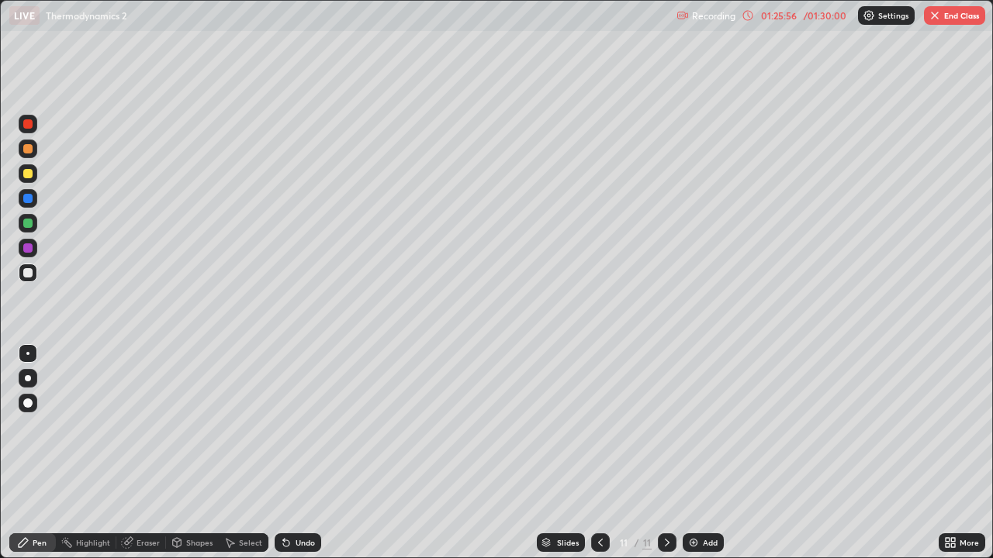
click at [949, 17] on button "End Class" at bounding box center [954, 15] width 61 height 19
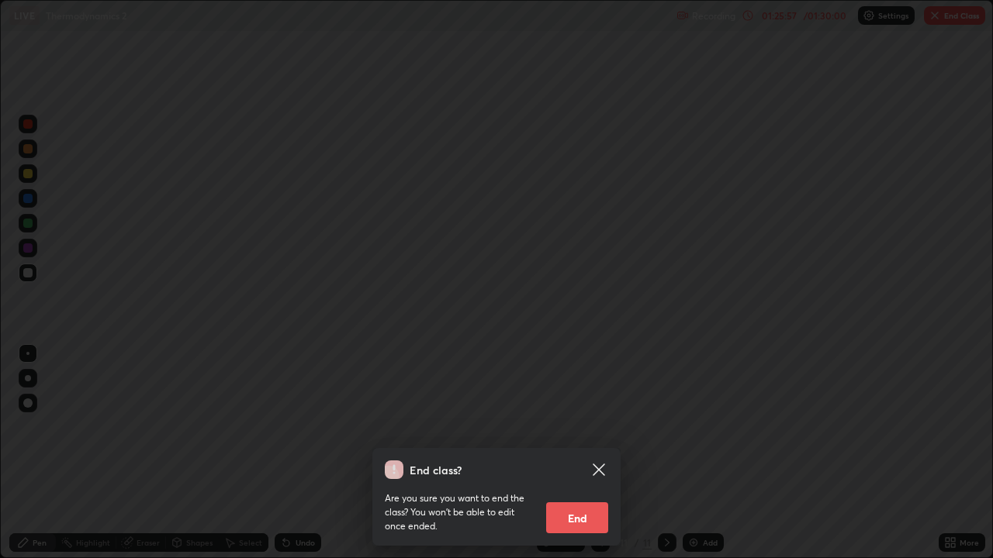
click at [588, 453] on button "End" at bounding box center [577, 518] width 62 height 31
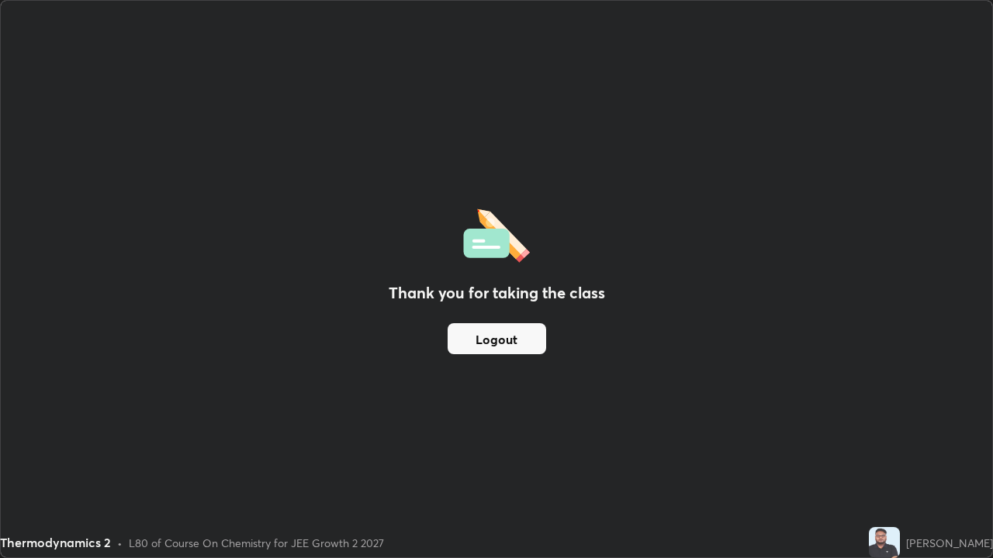
click at [496, 337] on button "Logout" at bounding box center [497, 338] width 99 height 31
